Goal: Information Seeking & Learning: Check status

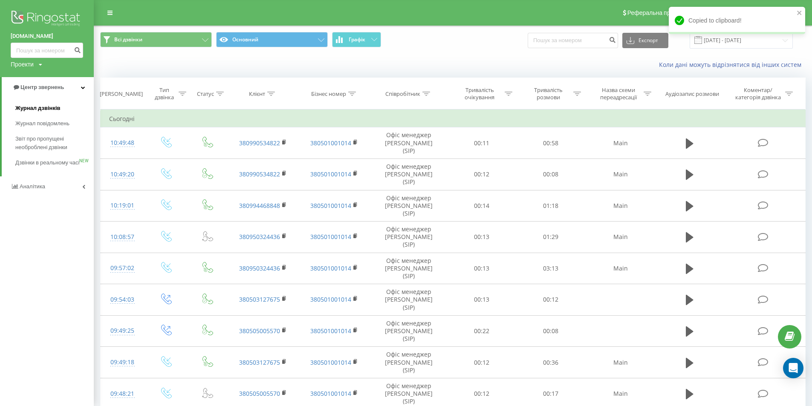
click at [20, 112] on span "Журнал дзвінків" at bounding box center [37, 108] width 45 height 9
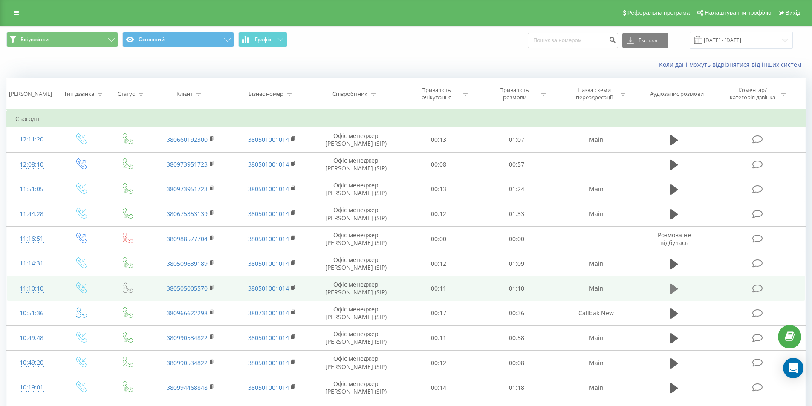
click at [671, 288] on icon at bounding box center [675, 289] width 8 height 10
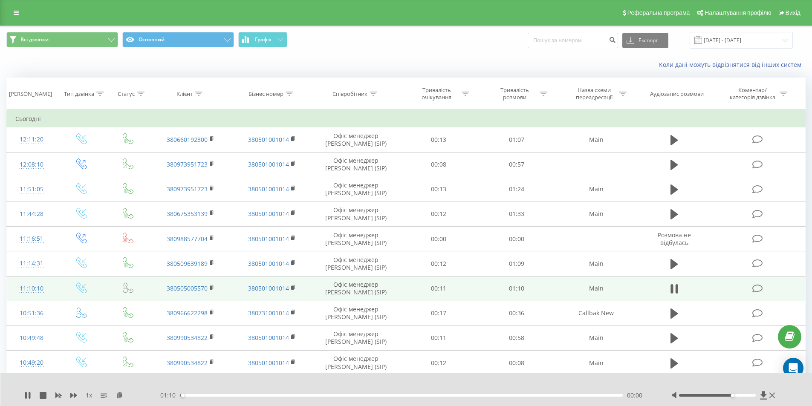
click at [733, 396] on div at bounding box center [717, 395] width 77 height 3
click at [739, 395] on div at bounding box center [717, 395] width 77 height 3
click at [31, 394] on div "1 x" at bounding box center [91, 395] width 134 height 9
click at [749, 394] on div at bounding box center [717, 395] width 77 height 3
click at [28, 394] on icon at bounding box center [27, 395] width 7 height 7
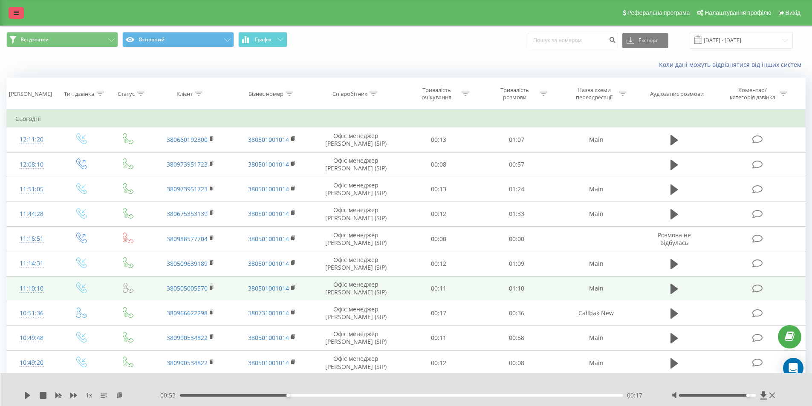
click at [14, 14] on icon at bounding box center [16, 13] width 5 height 6
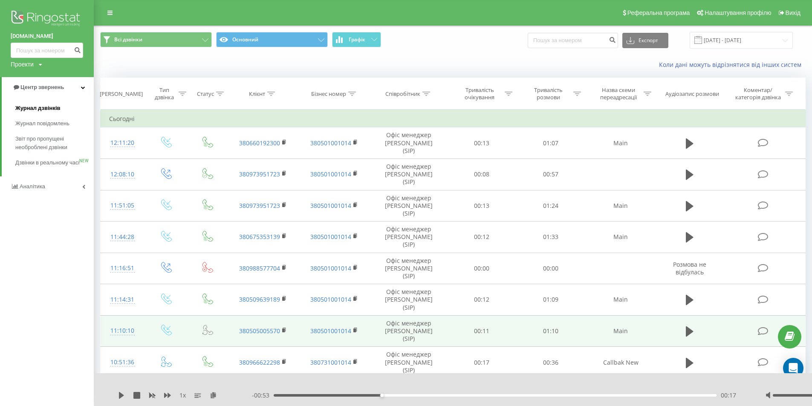
click at [44, 110] on span "Журнал дзвінків" at bounding box center [37, 108] width 45 height 9
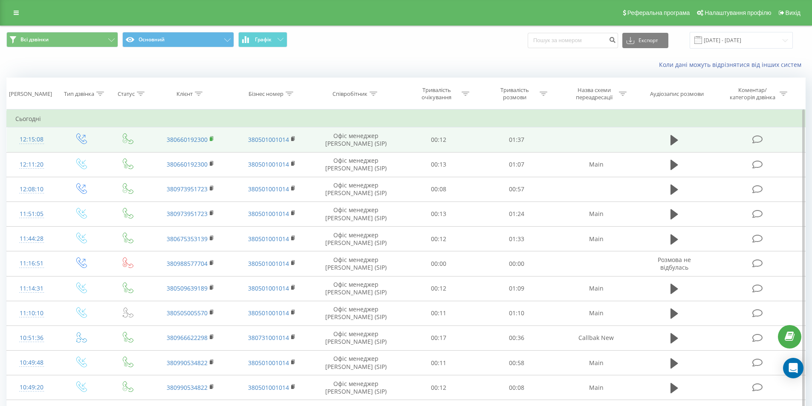
click at [212, 137] on rect at bounding box center [211, 139] width 3 height 4
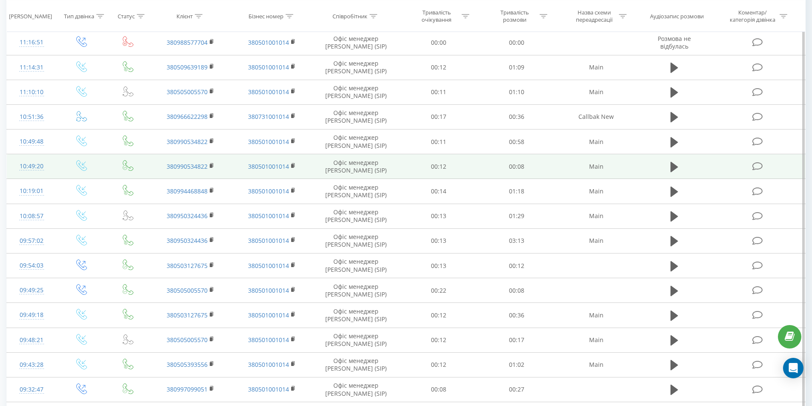
scroll to position [298, 0]
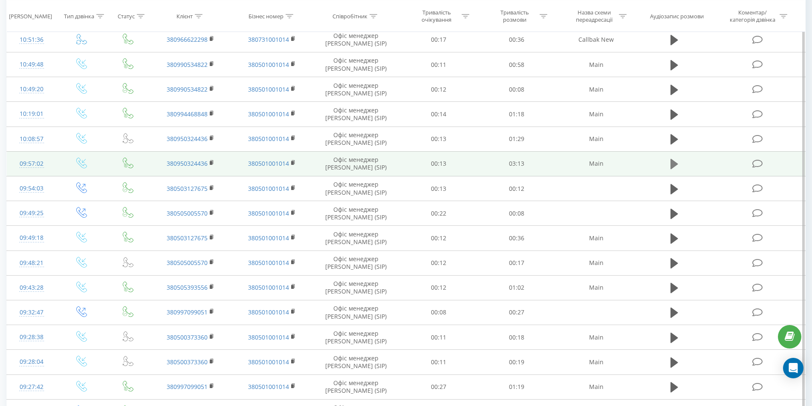
click at [672, 165] on icon at bounding box center [675, 164] width 8 height 10
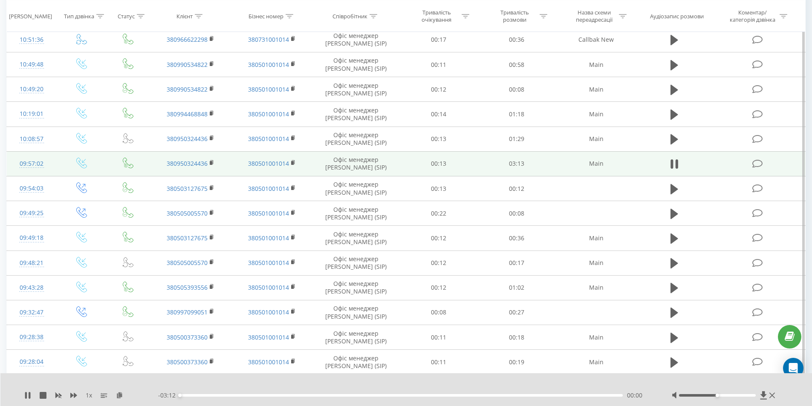
click at [242, 393] on div "- 03:12 00:00 00:00" at bounding box center [404, 395] width 493 height 9
click at [242, 395] on div "00:27" at bounding box center [401, 395] width 443 height 3
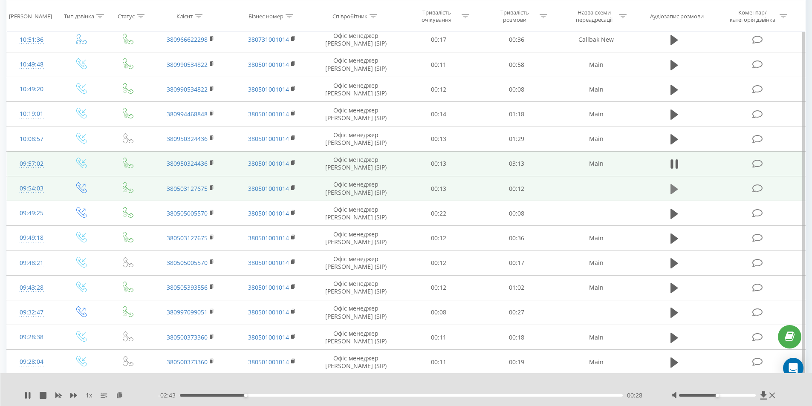
click at [671, 185] on icon at bounding box center [675, 189] width 8 height 10
click at [739, 394] on div at bounding box center [725, 395] width 106 height 9
click at [741, 395] on div at bounding box center [717, 395] width 77 height 3
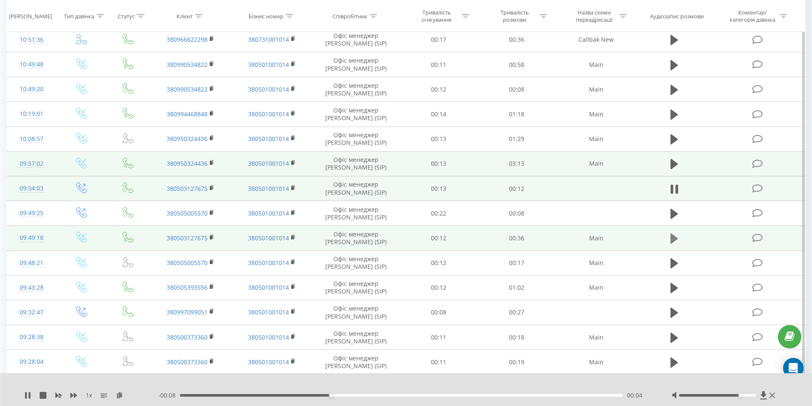
click at [672, 240] on icon at bounding box center [675, 239] width 8 height 10
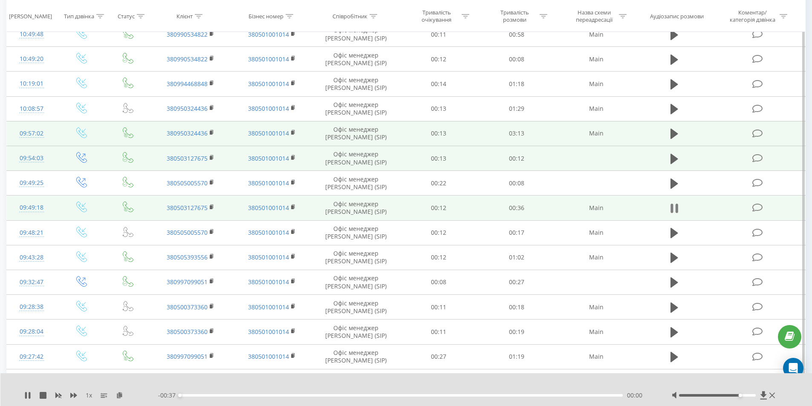
scroll to position [341, 0]
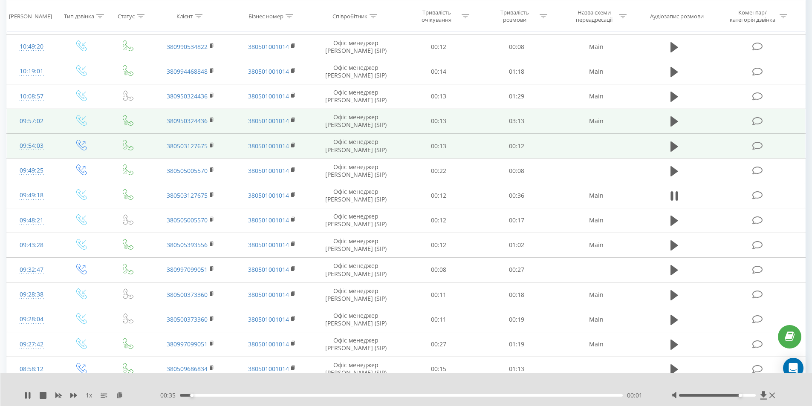
click at [291, 394] on div "00:01" at bounding box center [401, 395] width 443 height 3
click at [748, 396] on div at bounding box center [717, 395] width 77 height 3
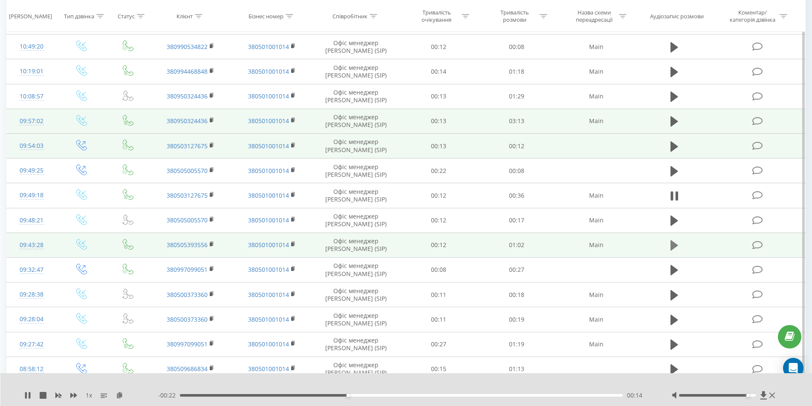
click at [675, 245] on icon at bounding box center [675, 245] width 8 height 10
click at [230, 394] on div "- 01:02 00:00 00:00" at bounding box center [404, 395] width 493 height 9
click at [232, 397] on div "00:07" at bounding box center [401, 395] width 443 height 3
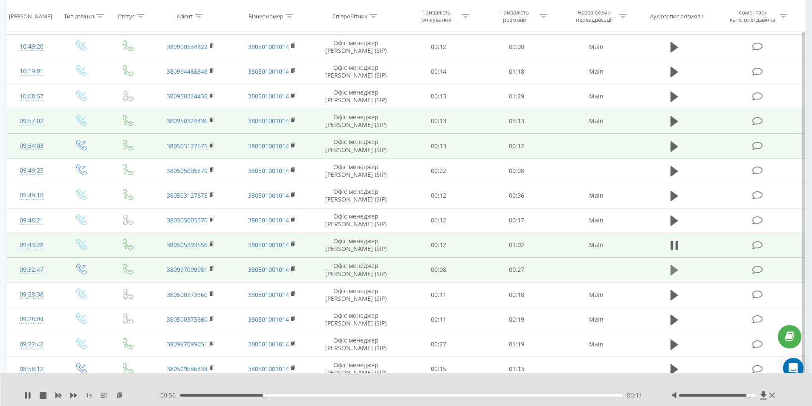
click at [674, 268] on icon at bounding box center [675, 270] width 8 height 10
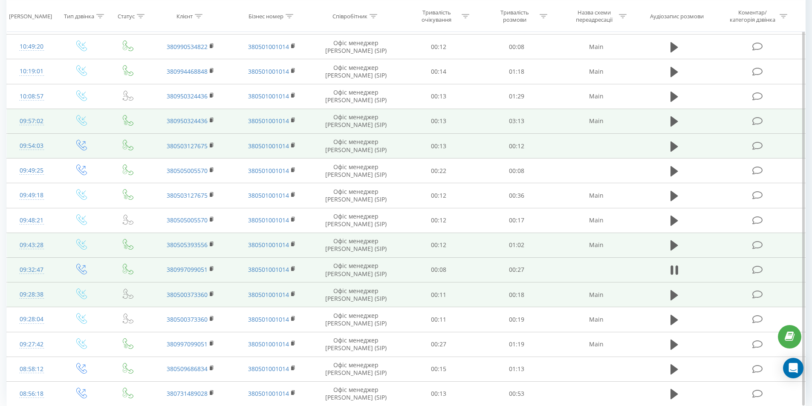
scroll to position [374, 0]
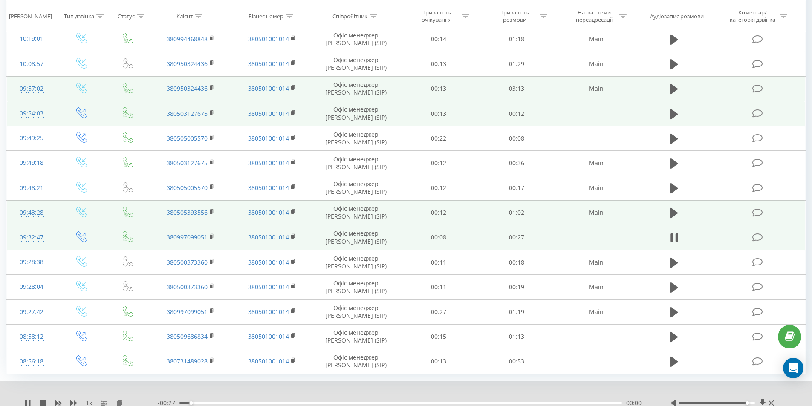
click at [258, 403] on div "00:00" at bounding box center [401, 403] width 443 height 3
click at [384, 403] on div "00:07" at bounding box center [401, 403] width 443 height 3
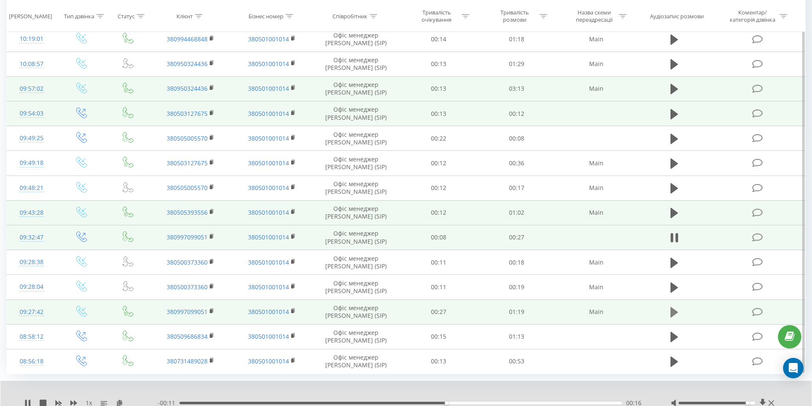
click at [672, 313] on icon at bounding box center [675, 312] width 8 height 10
click at [671, 115] on icon at bounding box center [675, 114] width 8 height 10
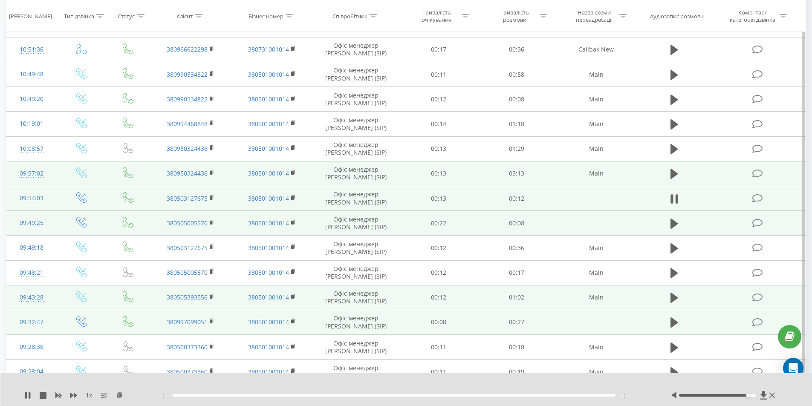
scroll to position [288, 0]
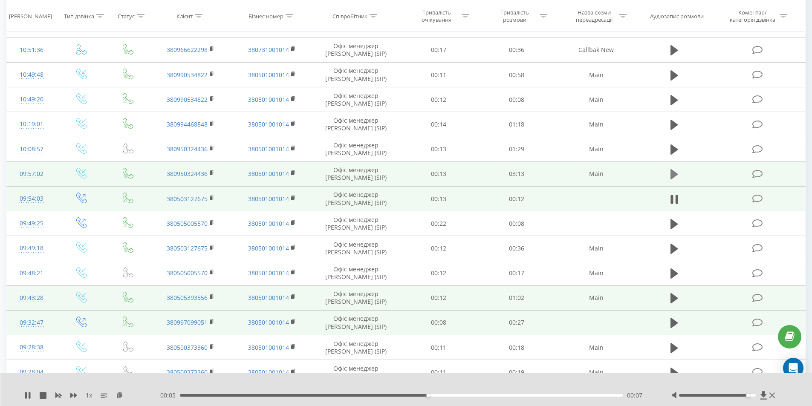
click at [674, 175] on icon at bounding box center [675, 174] width 8 height 10
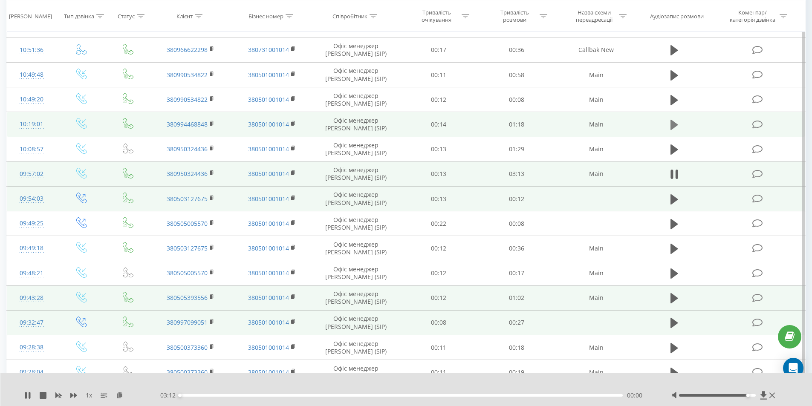
click at [676, 121] on icon at bounding box center [675, 125] width 8 height 12
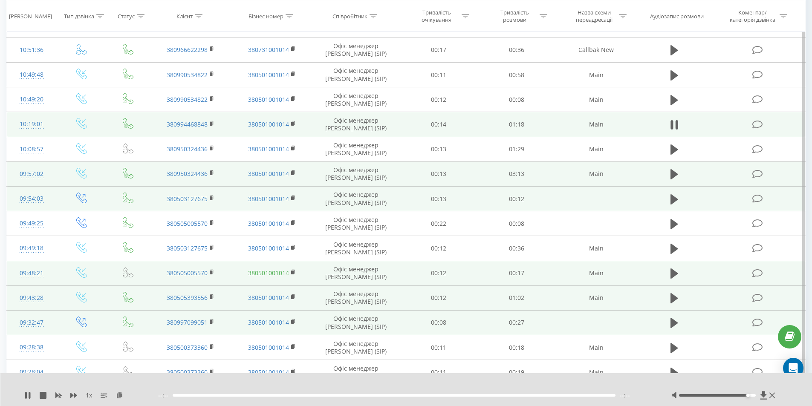
scroll to position [203, 0]
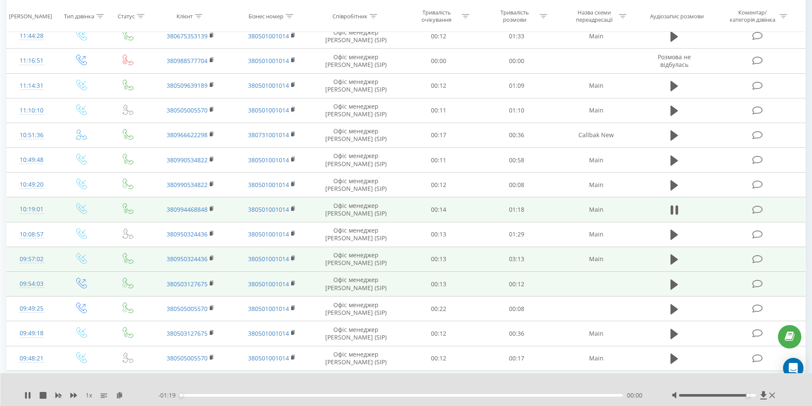
click at [236, 394] on div "00:00" at bounding box center [401, 395] width 443 height 3
click at [379, 395] on div "00:26" at bounding box center [401, 395] width 443 height 3
click at [542, 396] on div "00:39" at bounding box center [401, 395] width 443 height 3
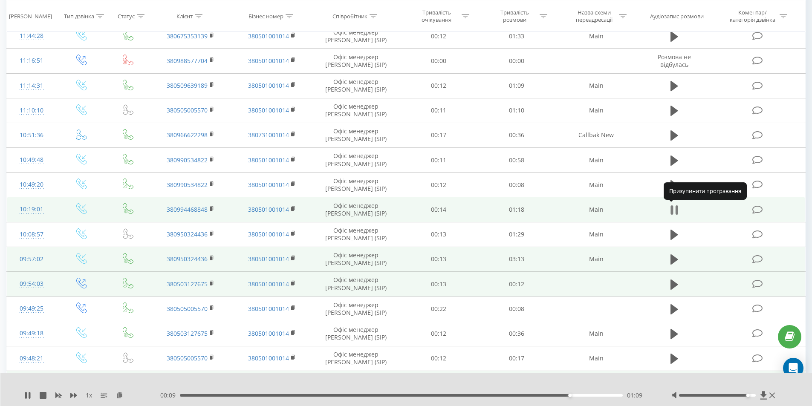
click at [673, 211] on icon at bounding box center [675, 210] width 8 height 12
click at [209, 209] on td "380994468848" at bounding box center [190, 209] width 81 height 25
click at [213, 209] on icon at bounding box center [212, 209] width 5 height 6
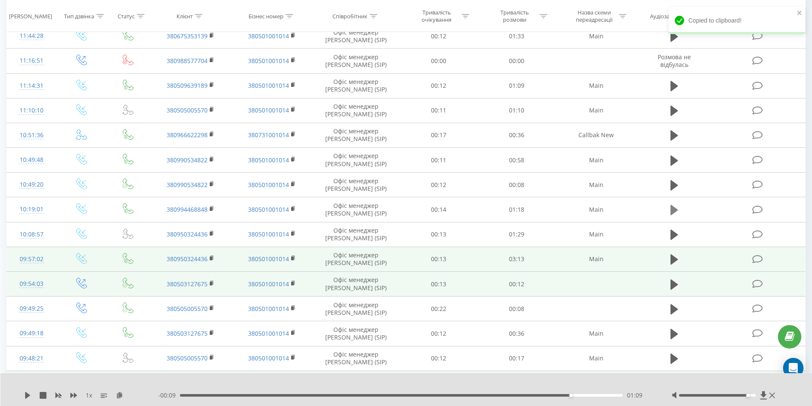
click at [675, 209] on icon at bounding box center [675, 210] width 8 height 10
click at [675, 210] on icon at bounding box center [675, 210] width 8 height 12
